Goal: Information Seeking & Learning: Find specific fact

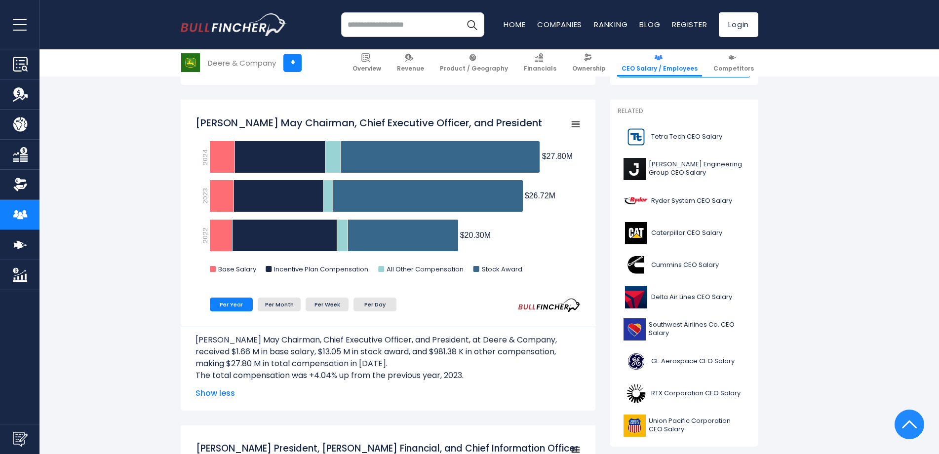
scroll to position [247, 0]
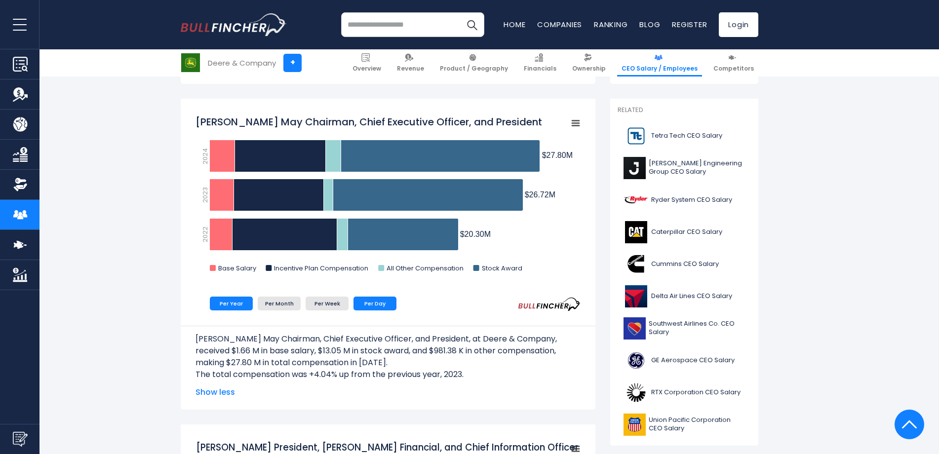
click at [385, 303] on li "Per Day" at bounding box center [375, 304] width 43 height 14
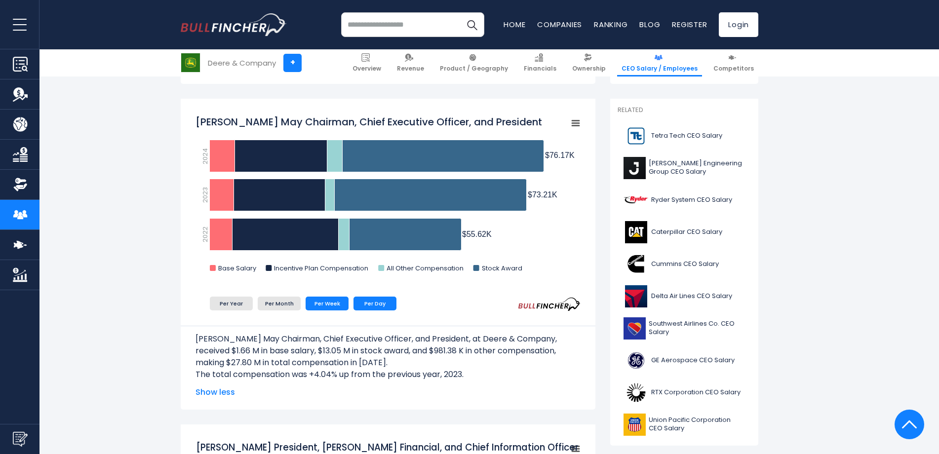
click at [318, 308] on li "Per Week" at bounding box center [327, 304] width 43 height 14
click at [377, 310] on li "Per Day" at bounding box center [375, 304] width 43 height 14
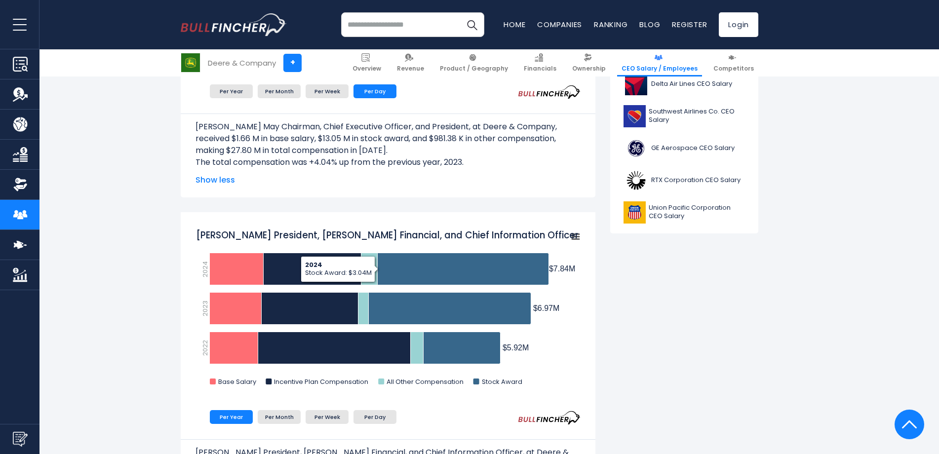
scroll to position [543, 0]
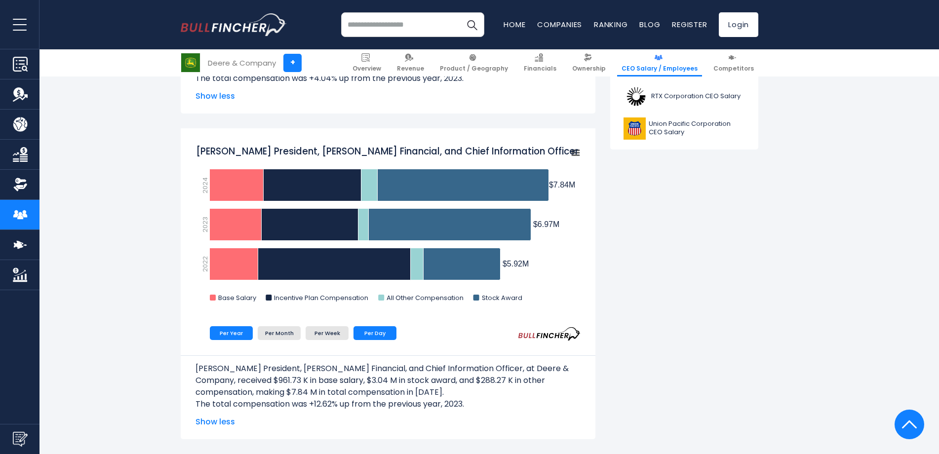
click at [378, 333] on li "Per Day" at bounding box center [375, 333] width 43 height 14
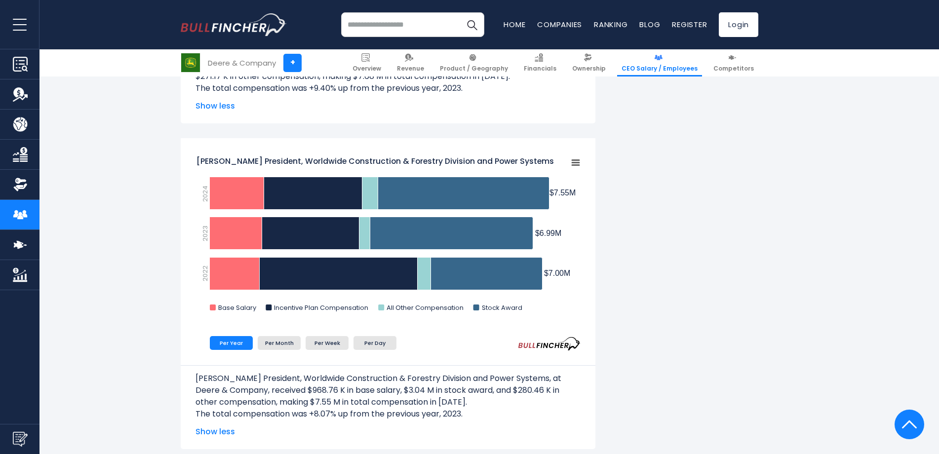
scroll to position [1482, 0]
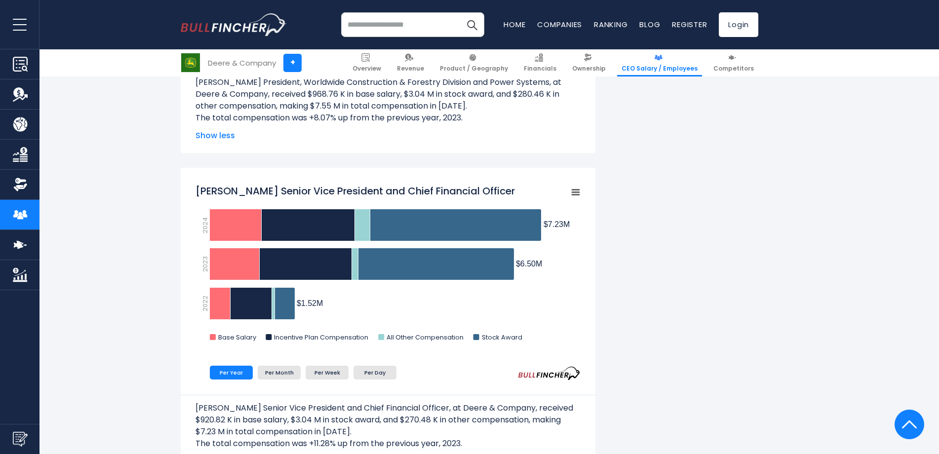
click at [708, 270] on div "Deere & Company's CEO Salary Deere & Company's CEO salary and other executives …" at bounding box center [470, 138] width 578 height 2798
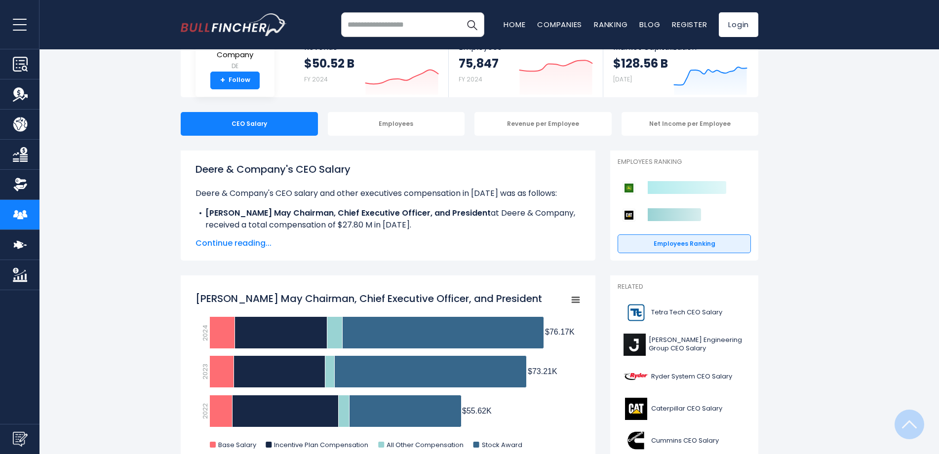
scroll to position [0, 0]
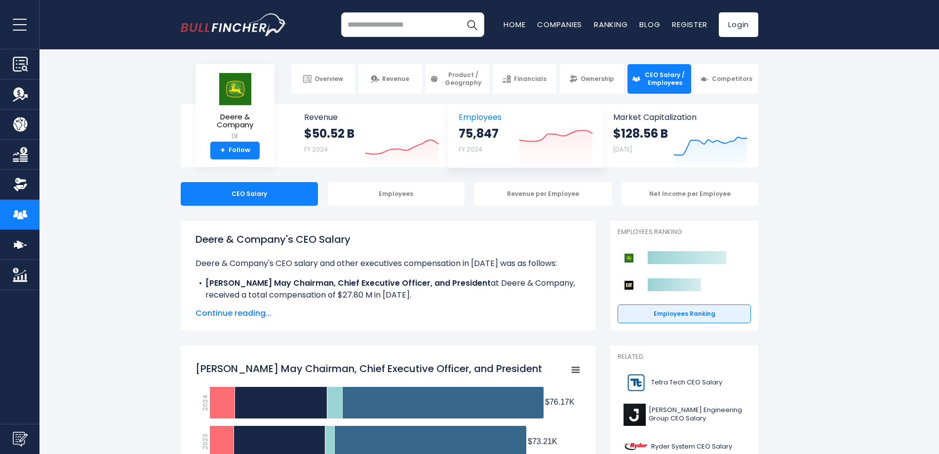
click at [498, 135] on strong "75,847" at bounding box center [479, 133] width 40 height 15
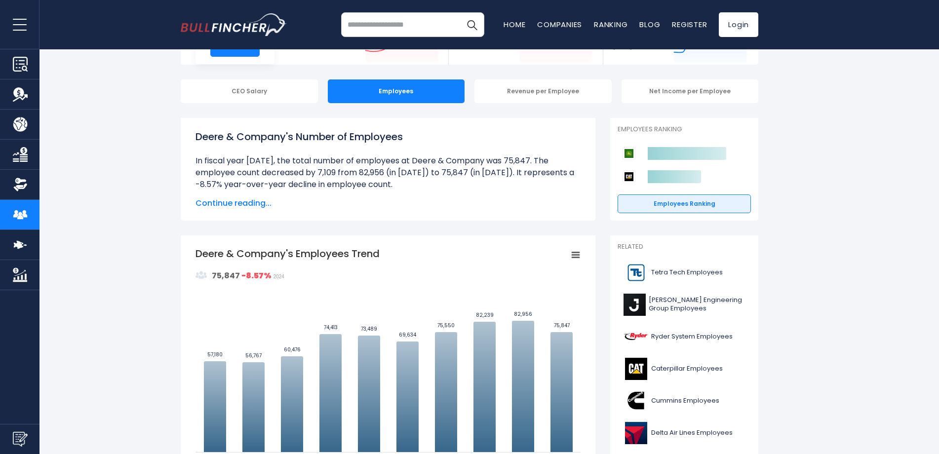
scroll to position [247, 0]
